Goal: Check status: Check status

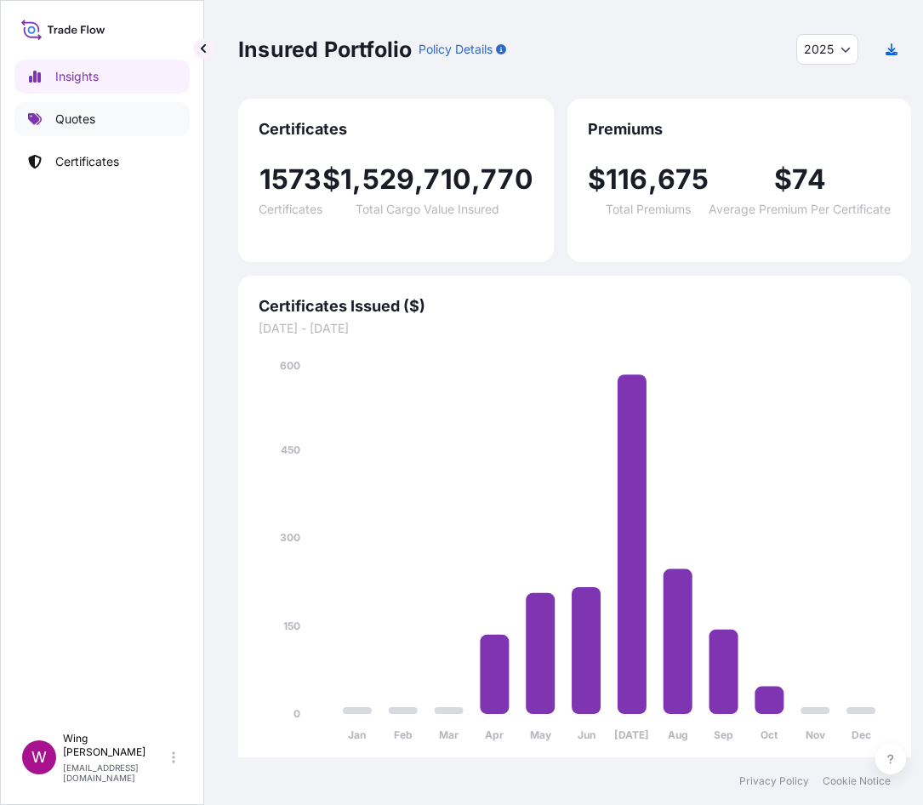
select select "2025"
click at [92, 115] on p "Quotes" at bounding box center [75, 119] width 40 height 17
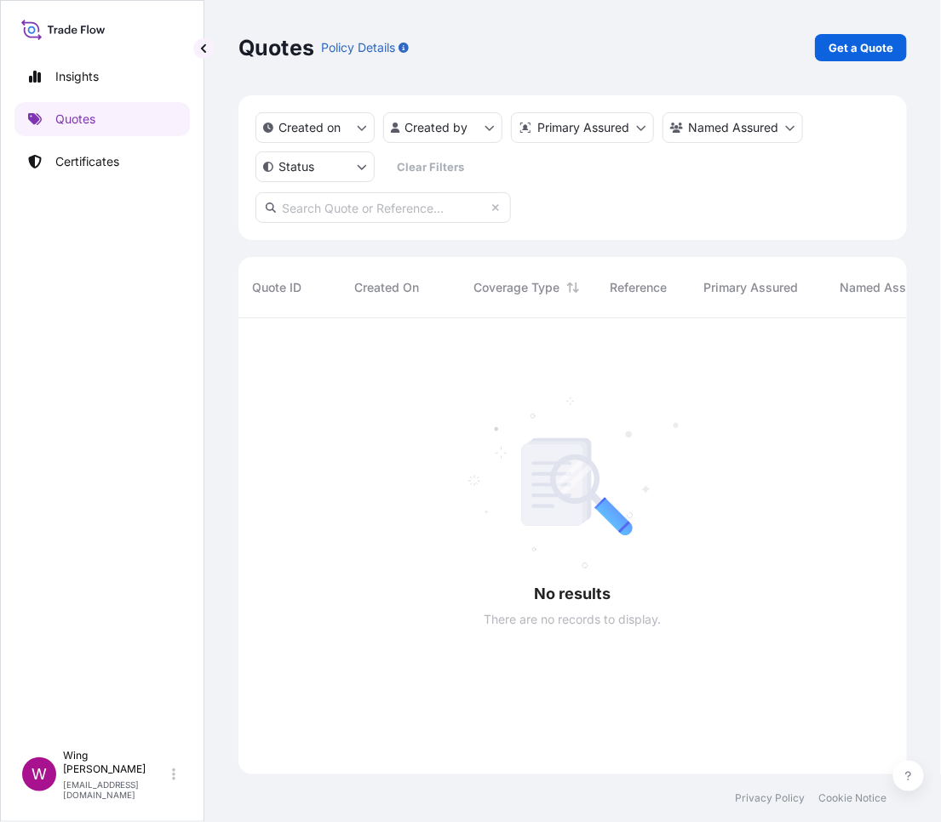
scroll to position [500, 651]
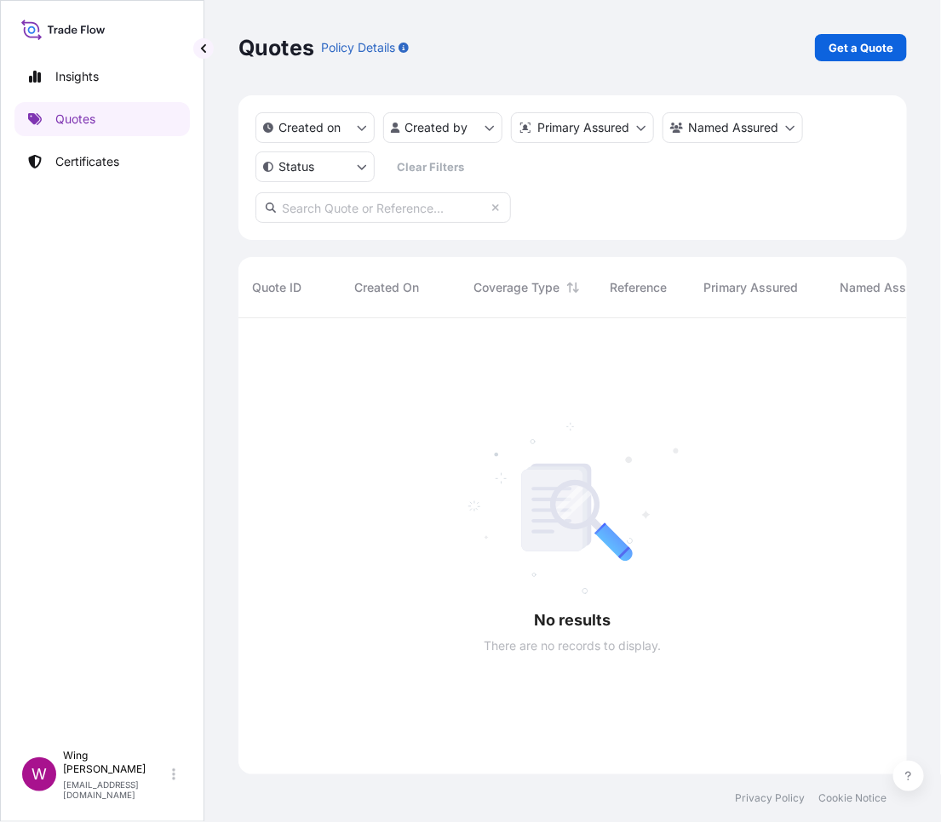
click at [99, 169] on p "Certificates" at bounding box center [87, 161] width 64 height 17
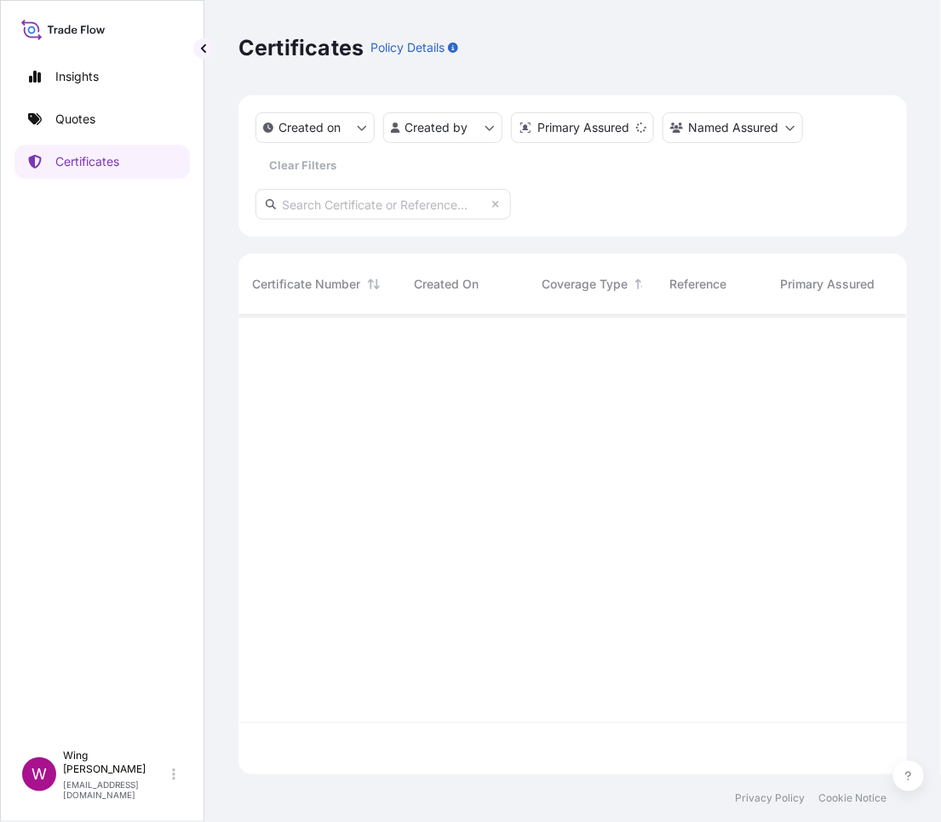
scroll to position [452, 651]
click at [416, 201] on input "text" at bounding box center [382, 204] width 255 height 31
paste input "[PHONE_NUMBER]"
type input "3"
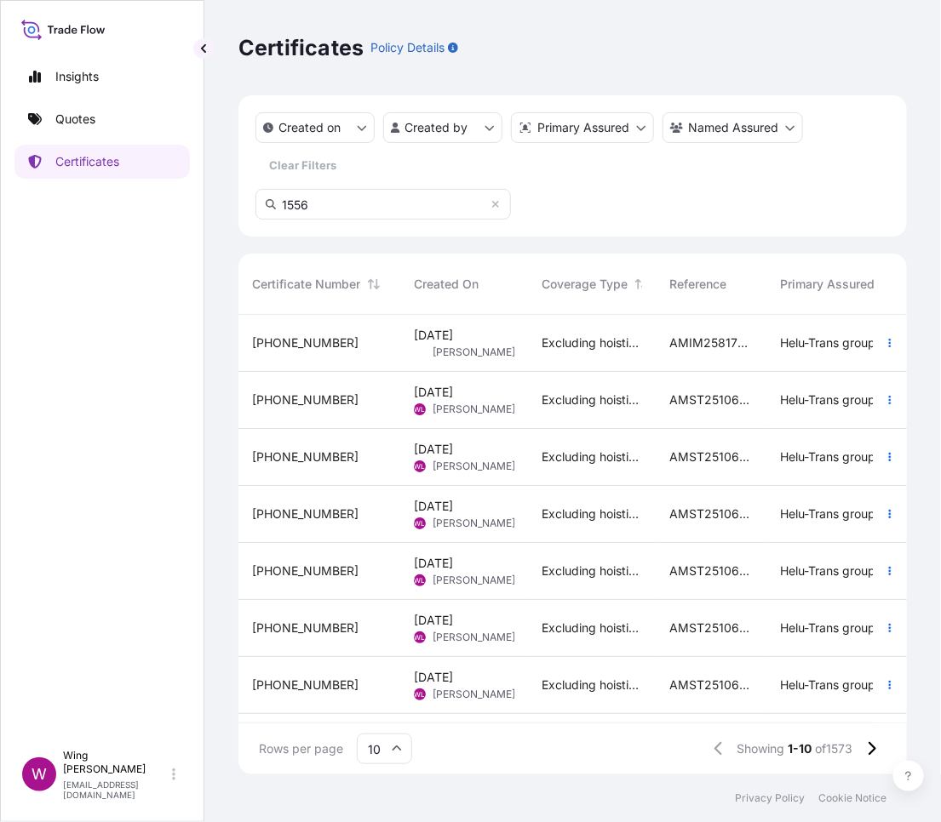
scroll to position [503, 651]
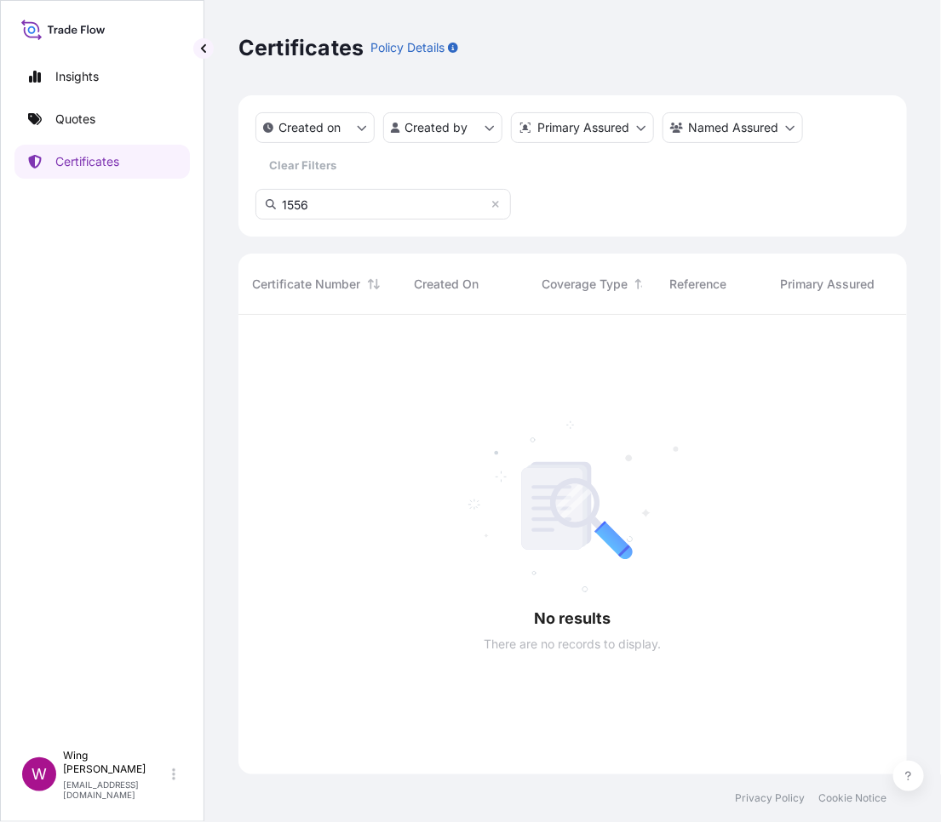
click at [352, 205] on input "1556" at bounding box center [382, 204] width 255 height 31
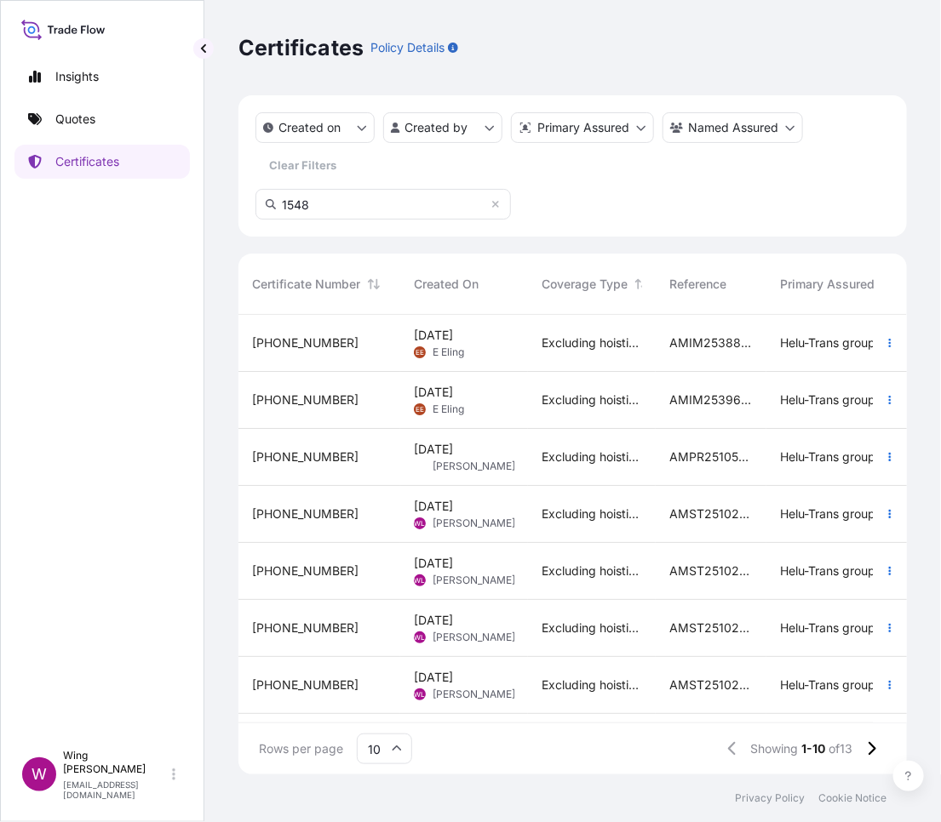
type input "1548"
